Goal: Check status: Check status

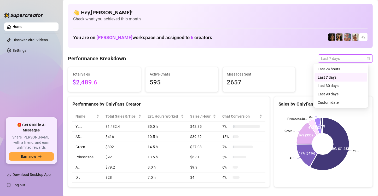
click at [367, 58] on div "Last 7 days" at bounding box center [345, 58] width 55 height 8
click at [351, 102] on div "Custom date" at bounding box center [341, 103] width 47 height 6
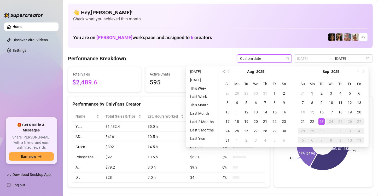
type input "[DATE]"
click at [323, 121] on div "23" at bounding box center [322, 121] width 6 height 6
click at [324, 121] on div "23" at bounding box center [322, 121] width 6 height 6
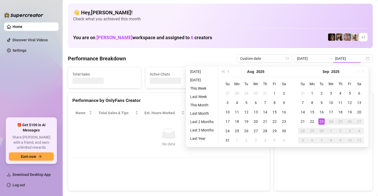
type input "[DATE]"
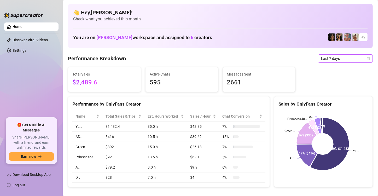
click at [367, 59] on icon "calendar" at bounding box center [368, 58] width 3 height 3
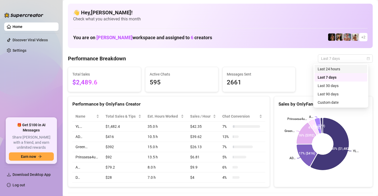
click at [342, 71] on div "Last 24 hours" at bounding box center [341, 69] width 47 height 6
